Goal: Check status

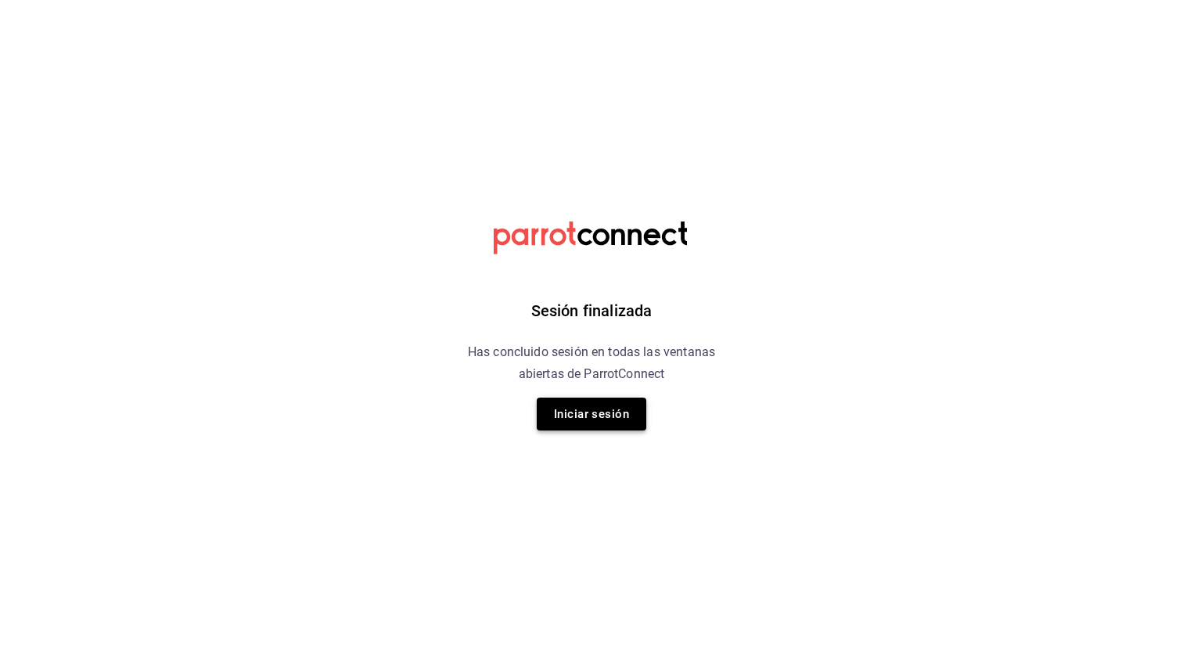
click at [581, 400] on button "Iniciar sesión" at bounding box center [591, 413] width 109 height 33
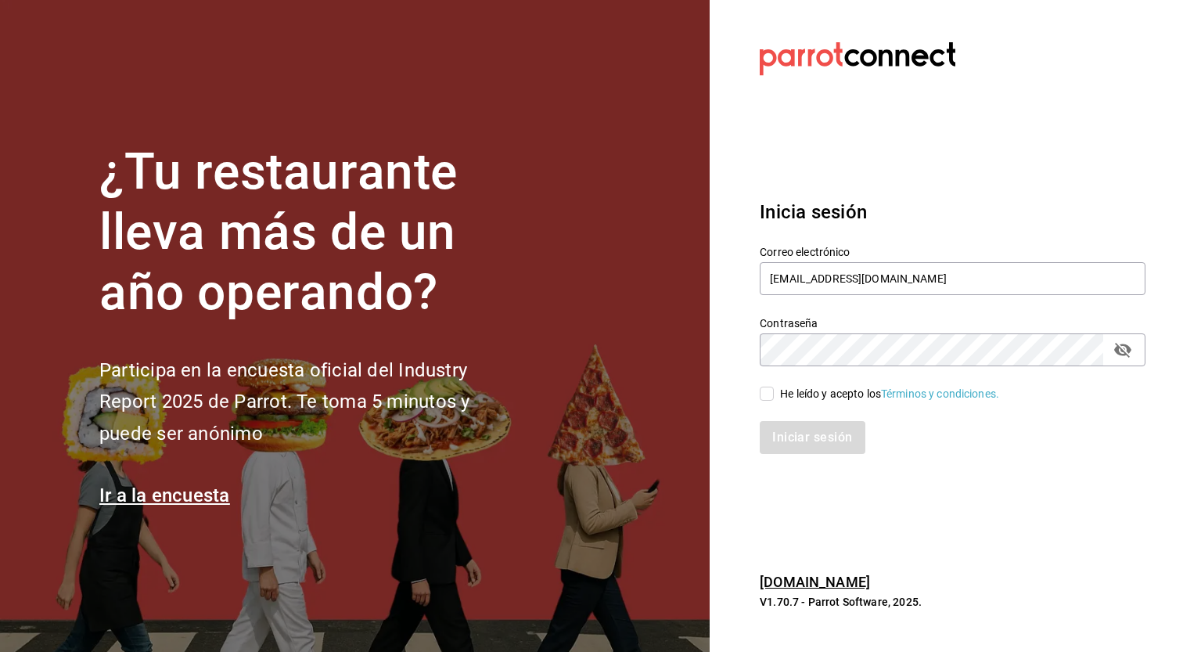
click at [806, 395] on div "He leído y acepto los Términos y condiciones." at bounding box center [889, 394] width 219 height 16
click at [774, 395] on input "He leído y acepto los Términos y condiciones." at bounding box center [766, 393] width 14 height 14
checkbox input "true"
click at [815, 418] on div "Iniciar sesión" at bounding box center [943, 428] width 404 height 52
click at [823, 436] on button "Iniciar sesión" at bounding box center [812, 437] width 106 height 33
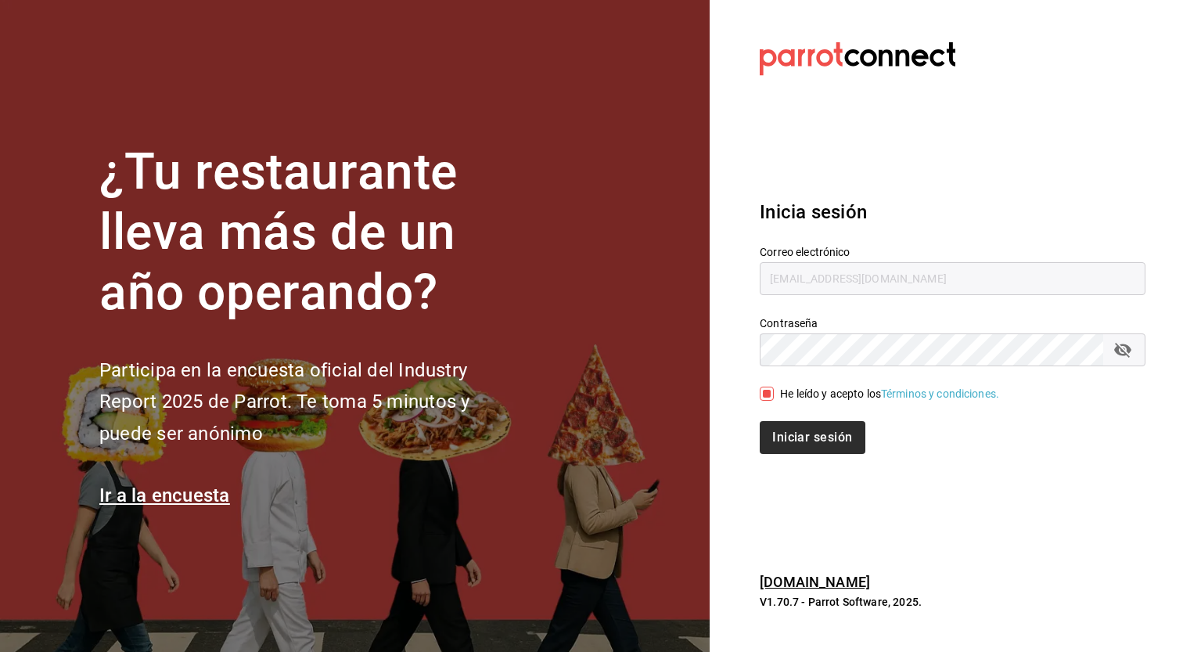
click at [823, 436] on div "Iniciar sesión" at bounding box center [952, 437] width 386 height 33
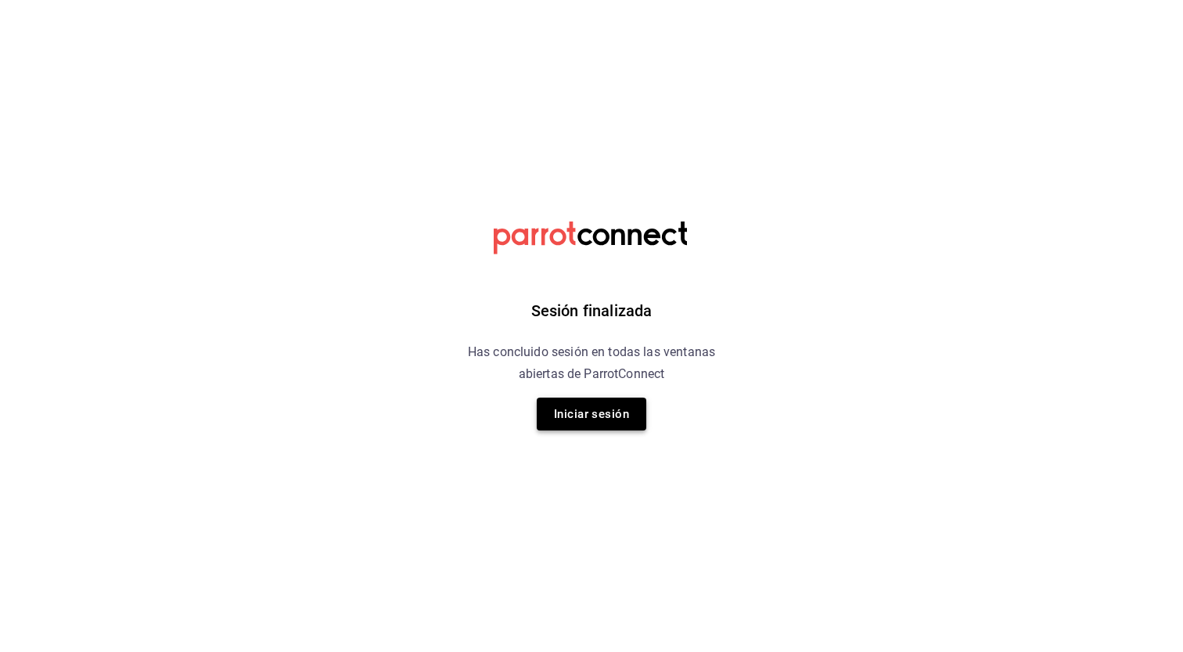
click at [587, 415] on button "Iniciar sesión" at bounding box center [591, 413] width 109 height 33
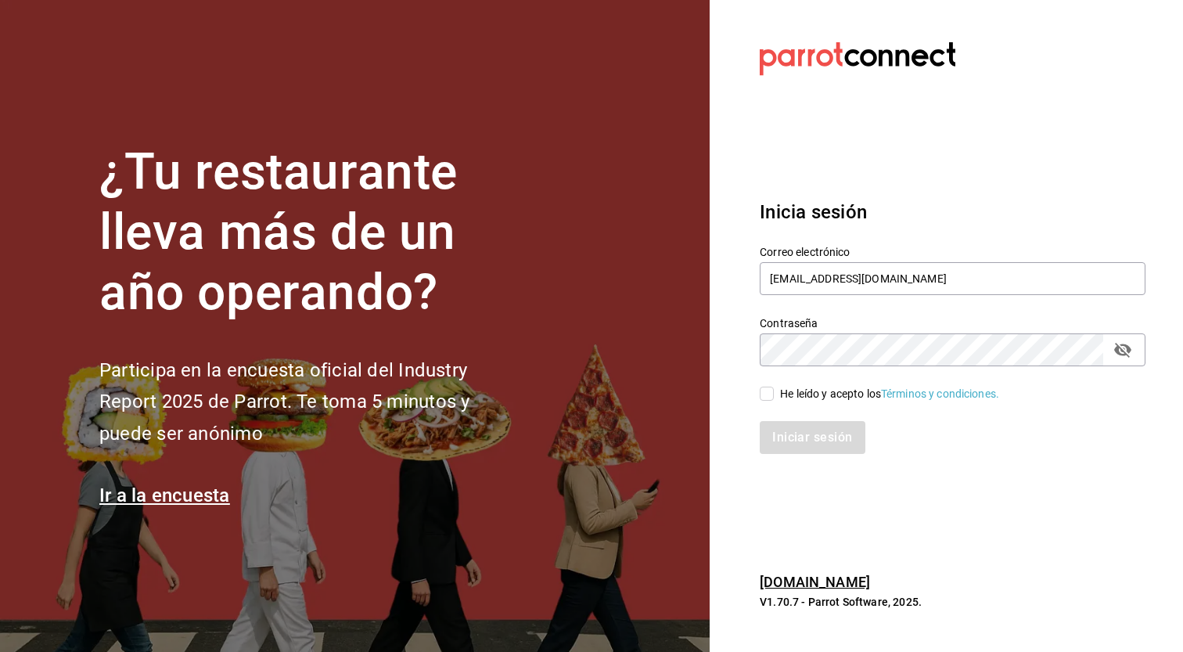
click at [790, 389] on div "He leído y acepto los Términos y condiciones." at bounding box center [889, 394] width 219 height 16
click at [774, 389] on input "He leído y acepto los Términos y condiciones." at bounding box center [766, 393] width 14 height 14
checkbox input "true"
click at [800, 437] on button "Iniciar sesión" at bounding box center [812, 437] width 106 height 33
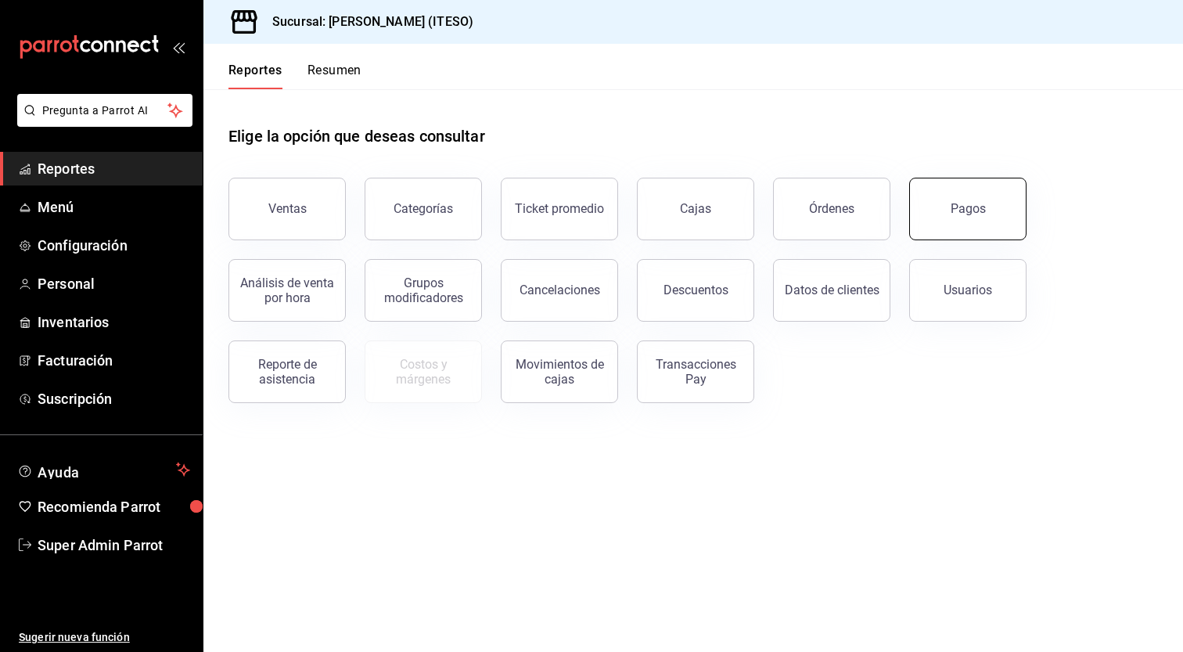
click at [967, 229] on button "Pagos" at bounding box center [967, 209] width 117 height 63
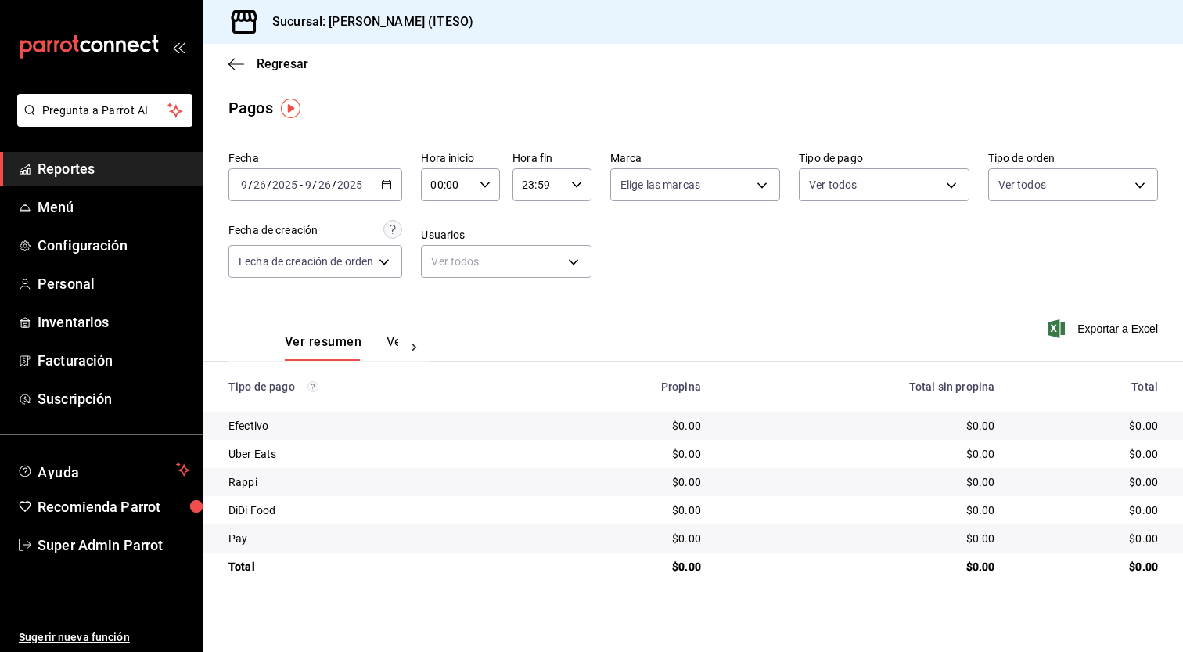
click at [386, 345] on button "Ver pagos" at bounding box center [415, 347] width 59 height 27
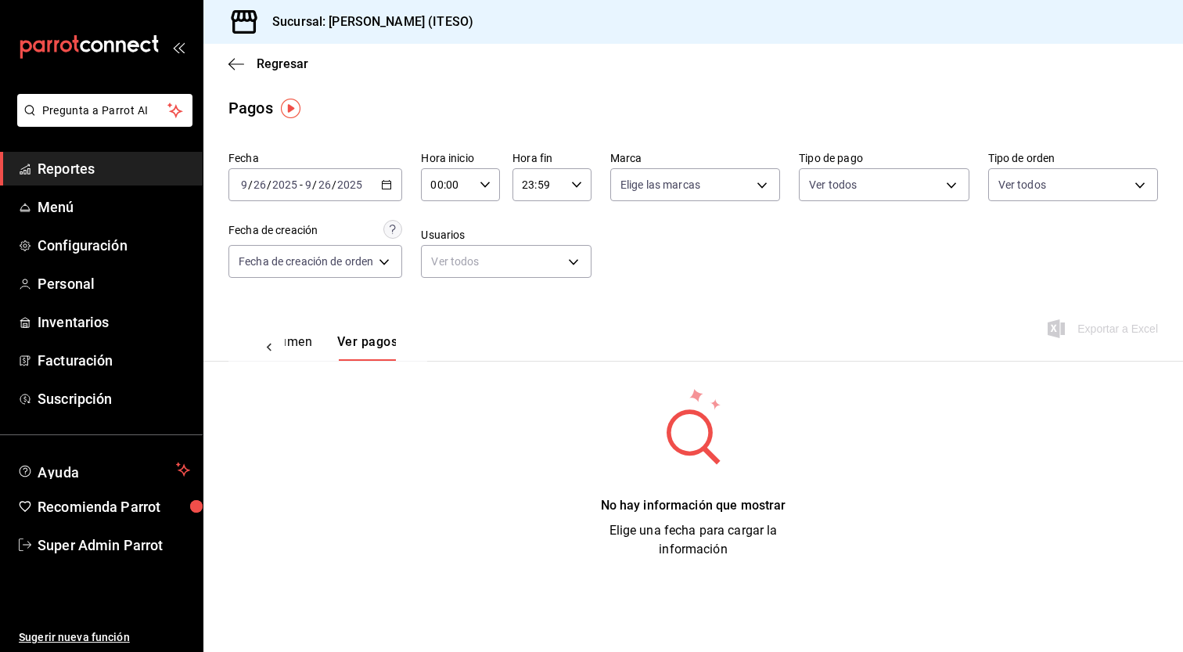
scroll to position [0, 46]
click at [383, 189] on icon "button" at bounding box center [386, 184] width 11 height 11
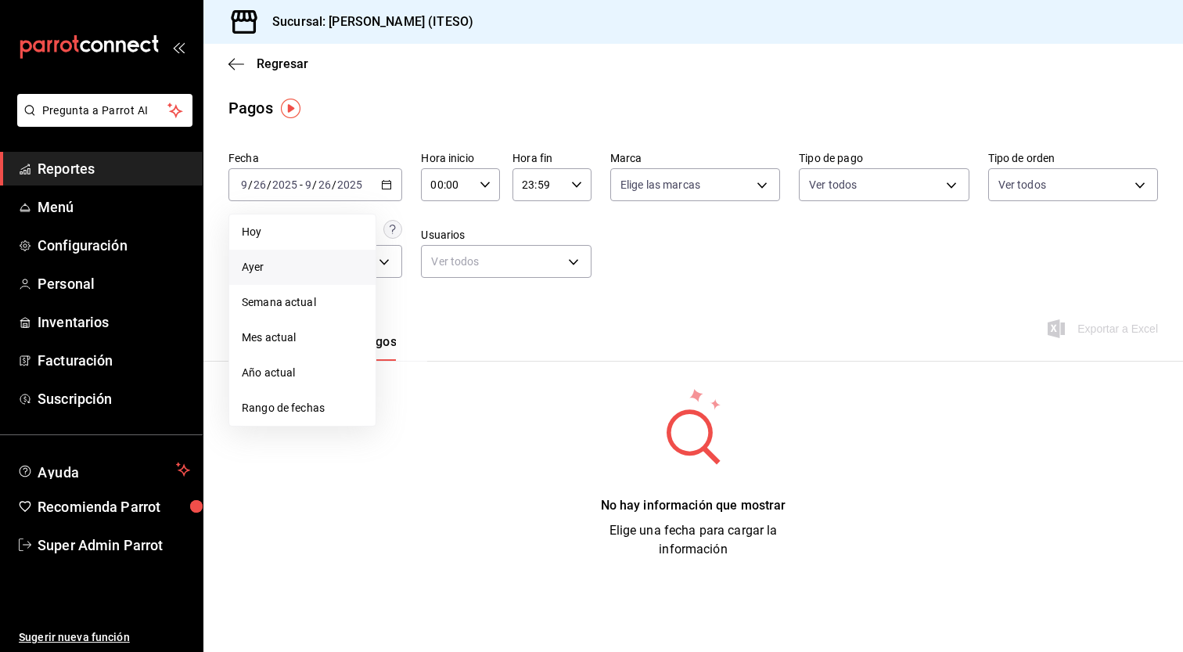
click at [288, 259] on span "Ayer" at bounding box center [302, 267] width 121 height 16
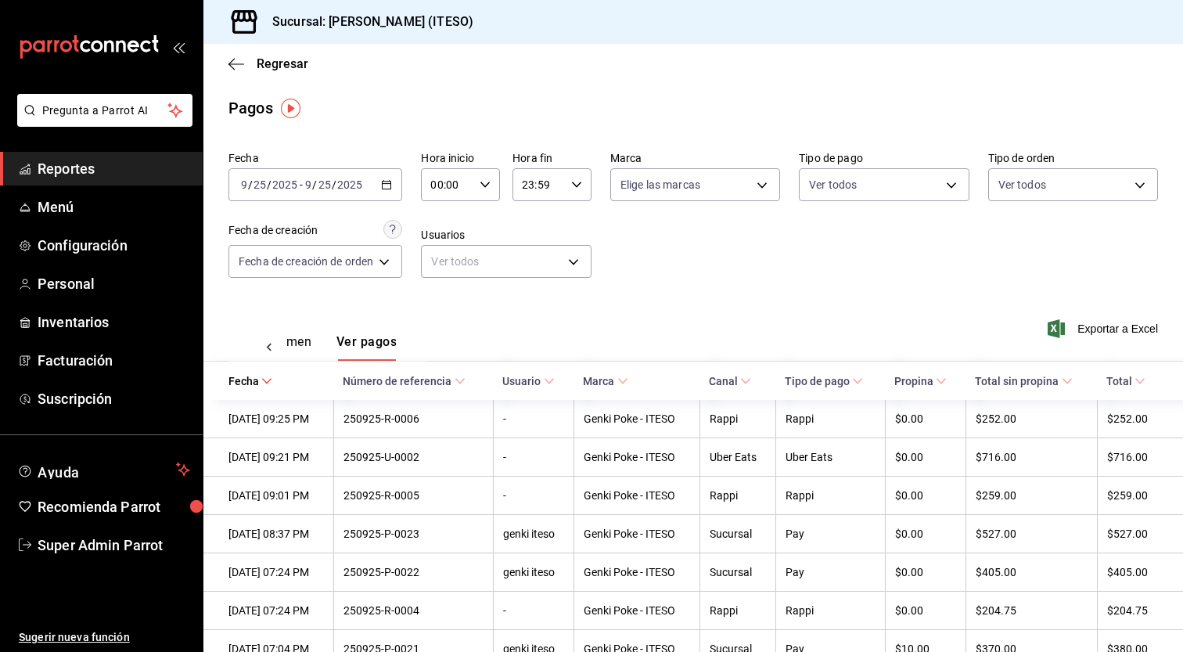
click at [309, 349] on button "Ver resumen" at bounding box center [275, 347] width 73 height 27
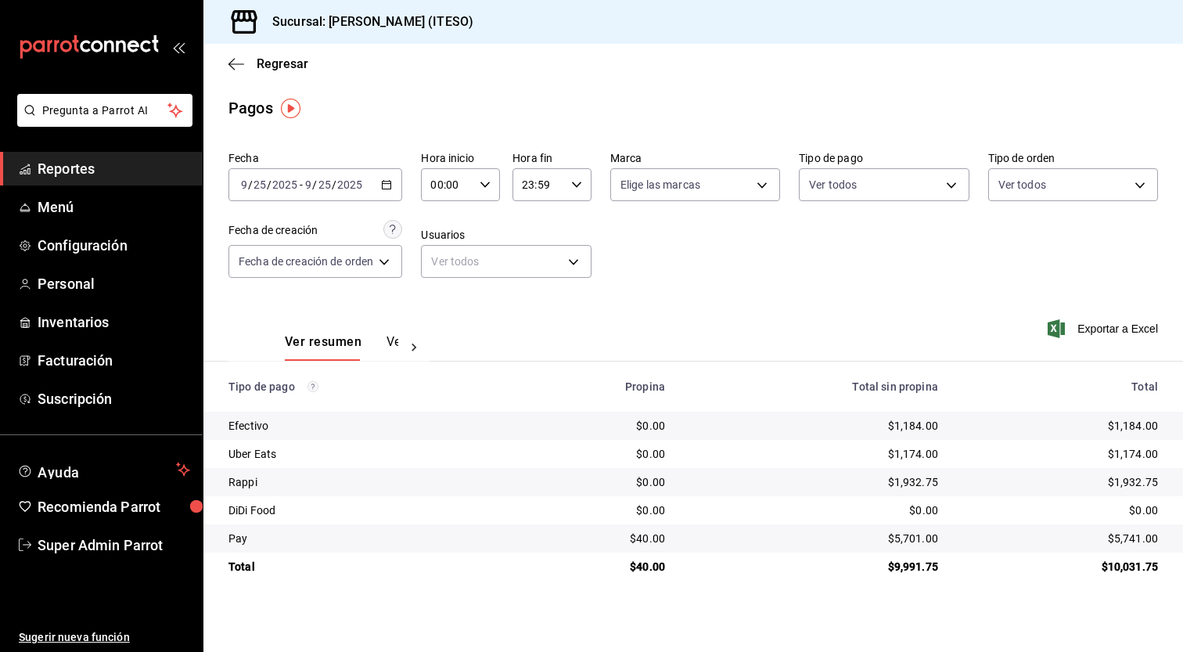
click at [99, 174] on span "Reportes" at bounding box center [114, 168] width 153 height 21
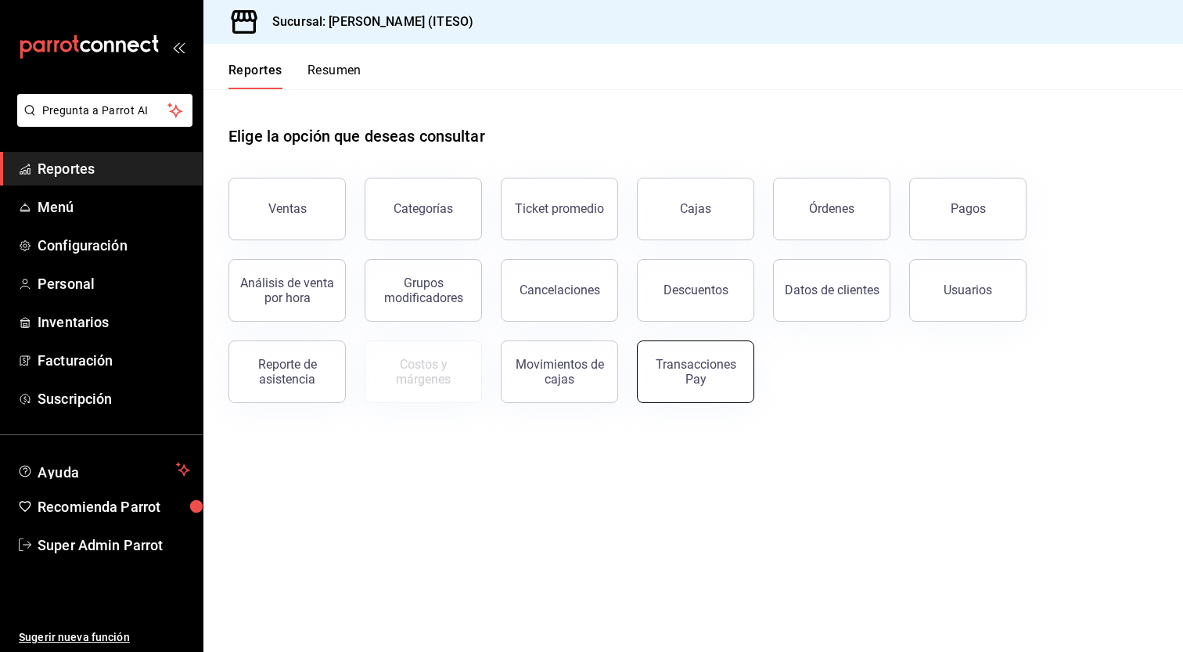
click at [701, 375] on div "Transacciones Pay" at bounding box center [695, 372] width 97 height 30
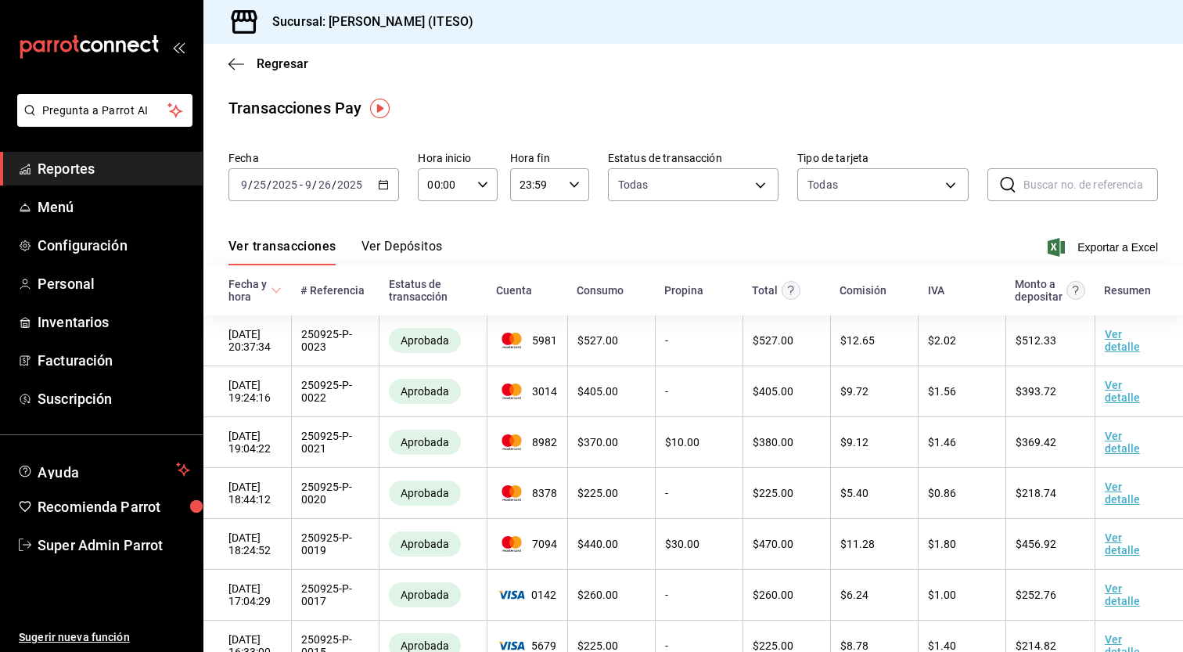
click at [420, 242] on button "Ver Depósitos" at bounding box center [401, 252] width 81 height 27
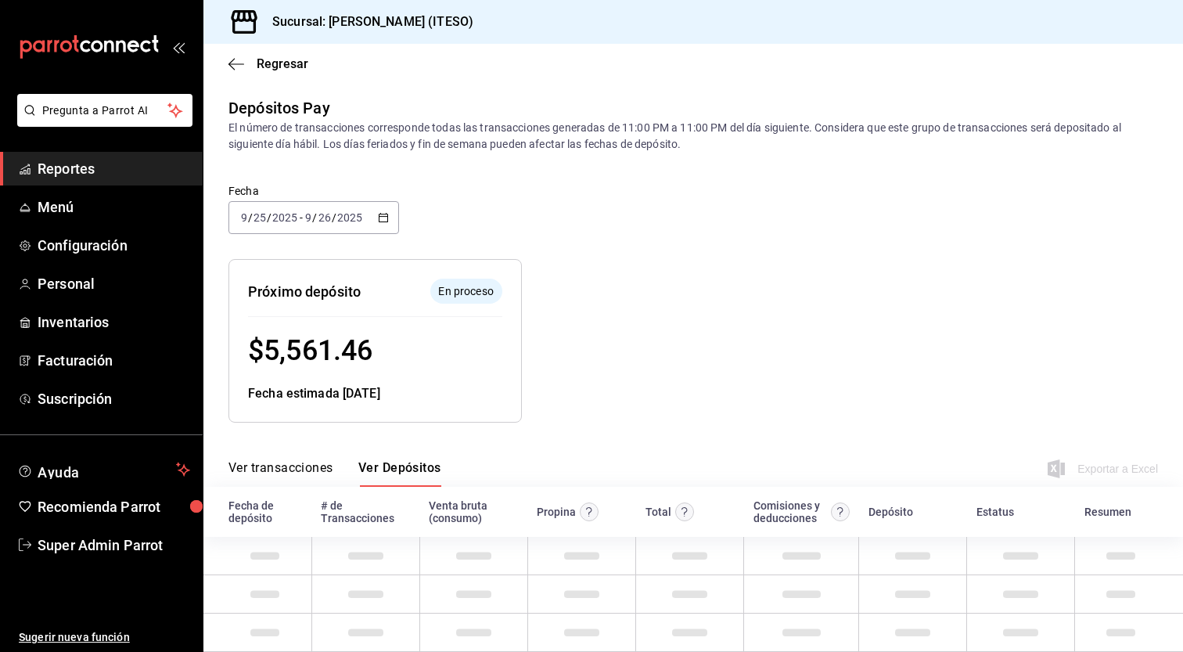
click at [307, 353] on span "$ 5,561.46" at bounding box center [310, 350] width 124 height 33
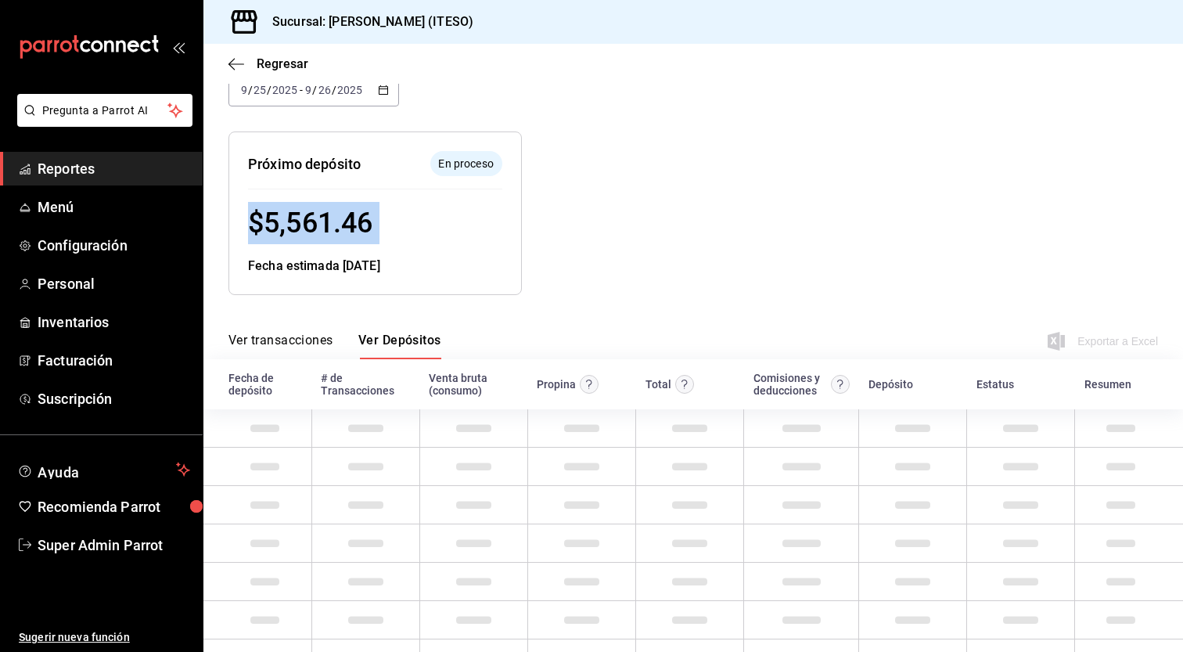
scroll to position [13, 0]
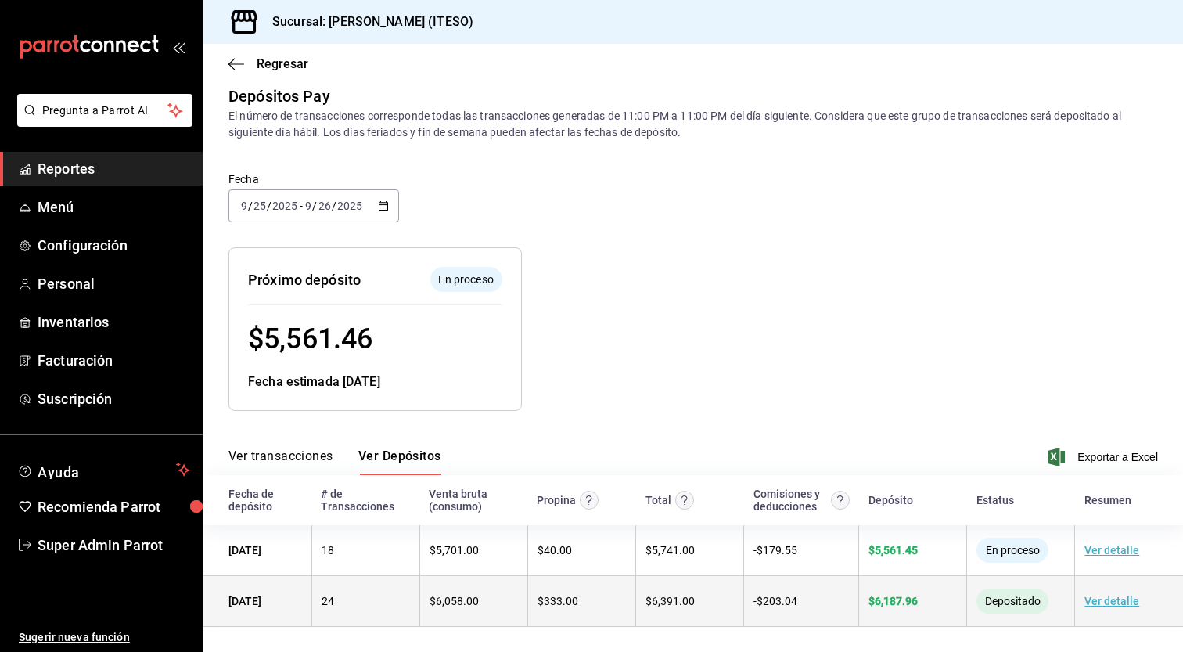
click at [1101, 601] on link "Ver detalle" at bounding box center [1111, 600] width 55 height 13
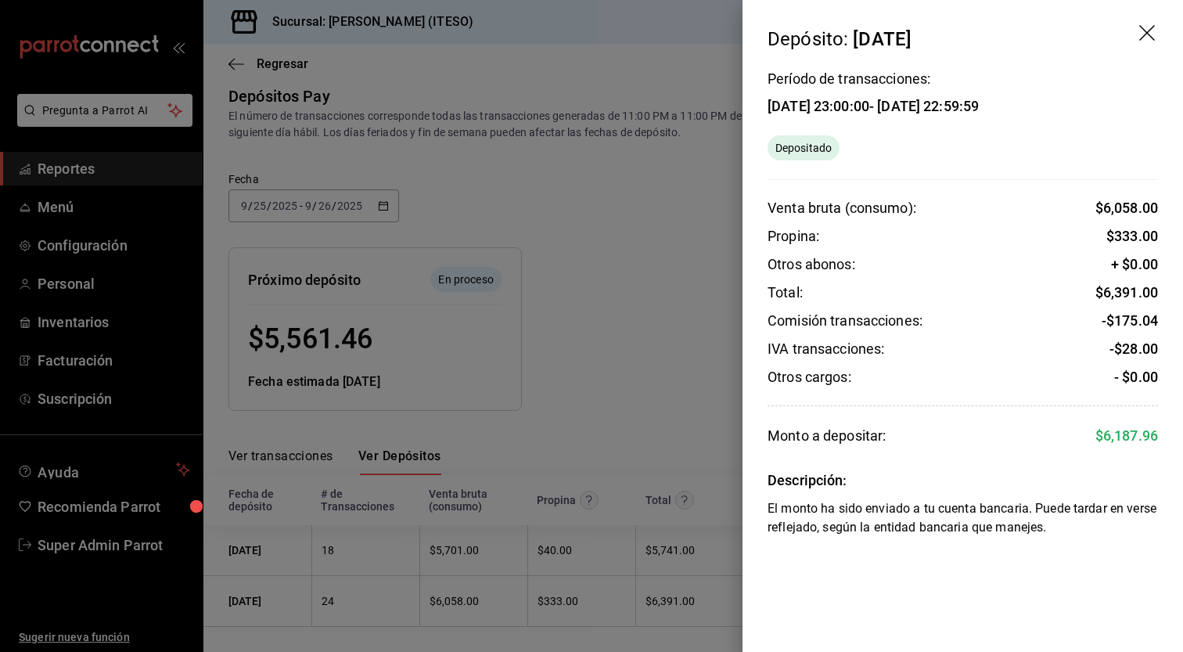
click at [690, 429] on div at bounding box center [591, 326] width 1183 height 652
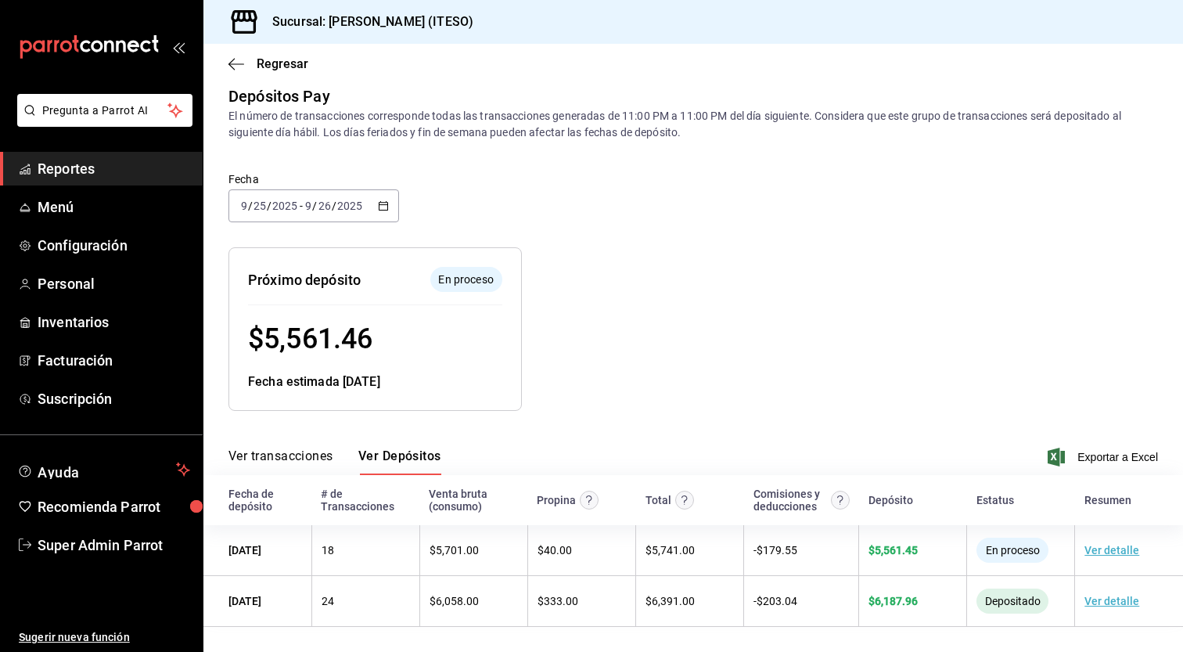
click at [758, 313] on div at bounding box center [760, 316] width 477 height 188
